Goal: Information Seeking & Learning: Learn about a topic

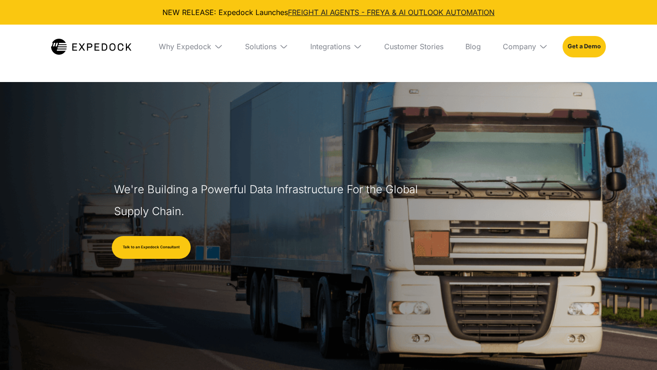
select select
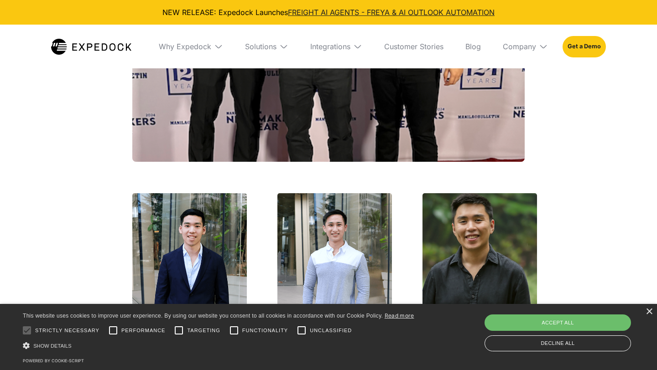
scroll to position [1765, 0]
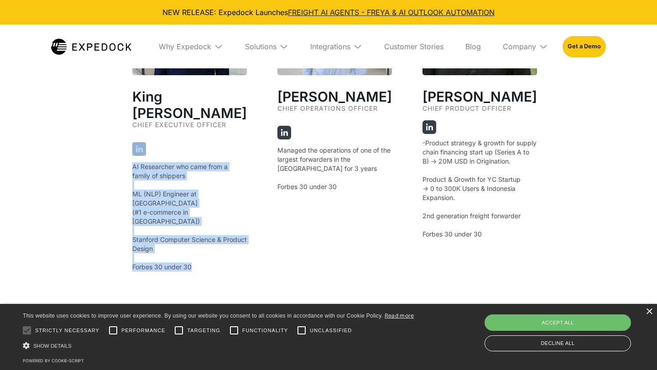
drag, startPoint x: 207, startPoint y: 232, endPoint x: 202, endPoint y: 135, distance: 97.3
click at [202, 135] on div "King Alandy Dy Chief Executive Officer AI Researcher who came from a family of …" at bounding box center [189, 116] width 114 height 311
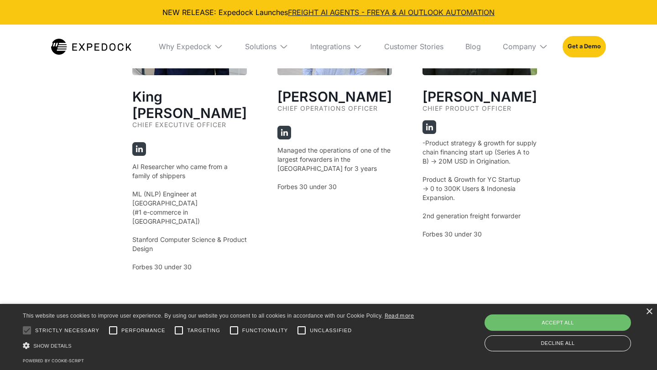
click at [336, 182] on p "Managed the operations of one of the largest forwarders in the Philippines for …" at bounding box center [334, 169] width 114 height 46
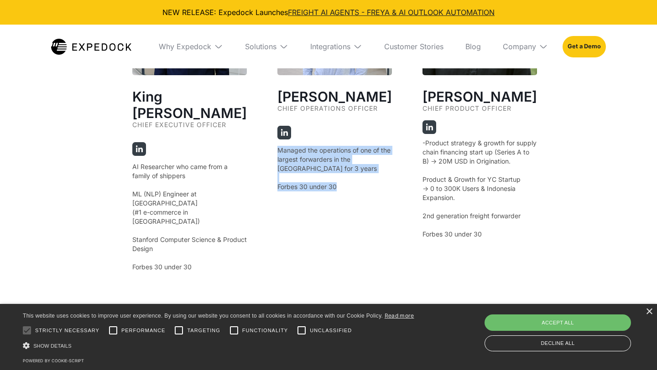
drag, startPoint x: 338, startPoint y: 188, endPoint x: 338, endPoint y: 141, distance: 47.0
click at [338, 141] on div "Jeff Tan Chief Operations Officer Managed the operations of one of the largest …" at bounding box center [334, 116] width 114 height 311
click at [363, 210] on div "Jeff Tan Chief Operations Officer Managed the operations of one of the largest …" at bounding box center [334, 116] width 114 height 311
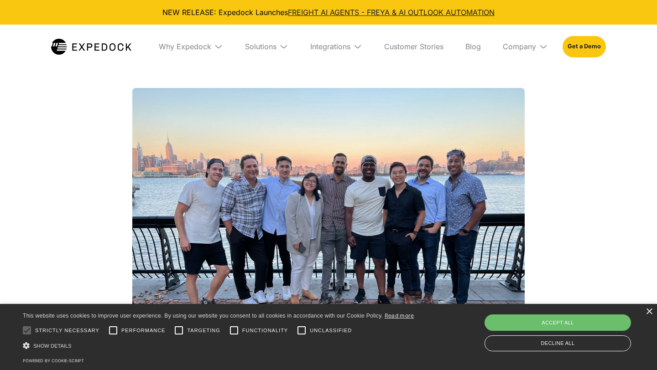
scroll to position [852, 0]
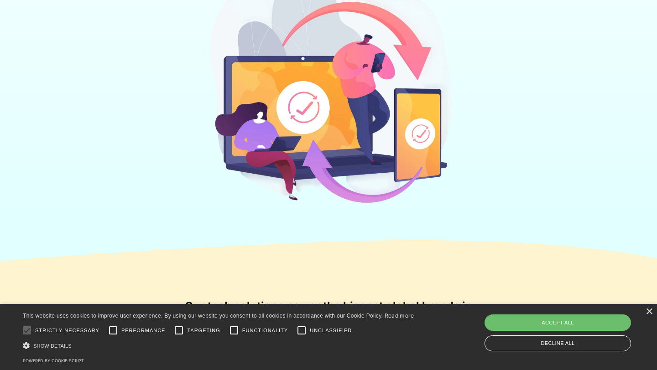
scroll to position [343, 0]
